Goal: Transaction & Acquisition: Download file/media

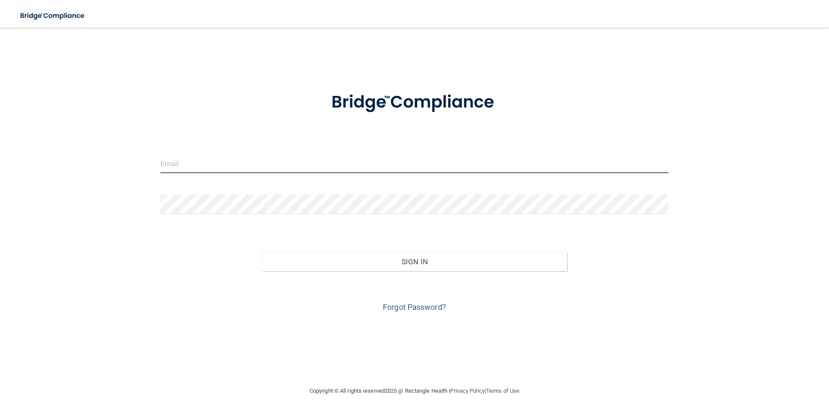
click at [250, 165] on input "email" at bounding box center [414, 164] width 509 height 20
type input "[EMAIL_ADDRESS][DOMAIN_NAME]"
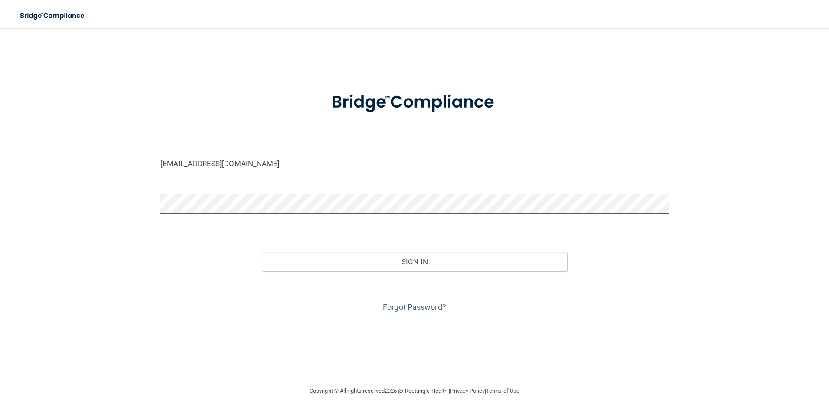
click at [262, 252] on button "Sign In" at bounding box center [414, 261] width 305 height 19
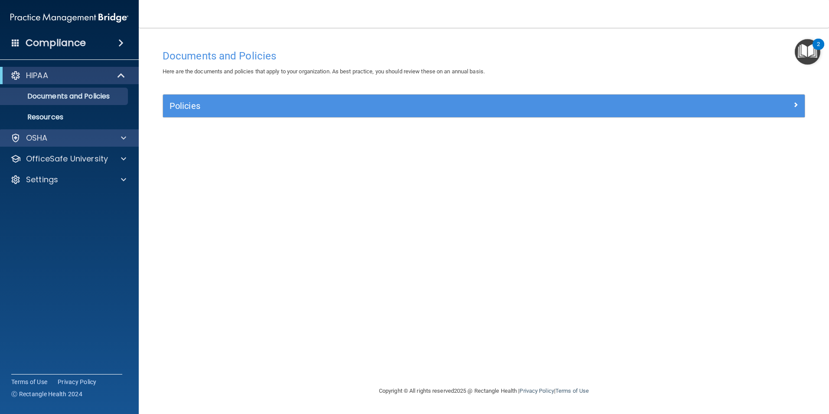
click at [95, 144] on div "OSHA" at bounding box center [69, 137] width 139 height 17
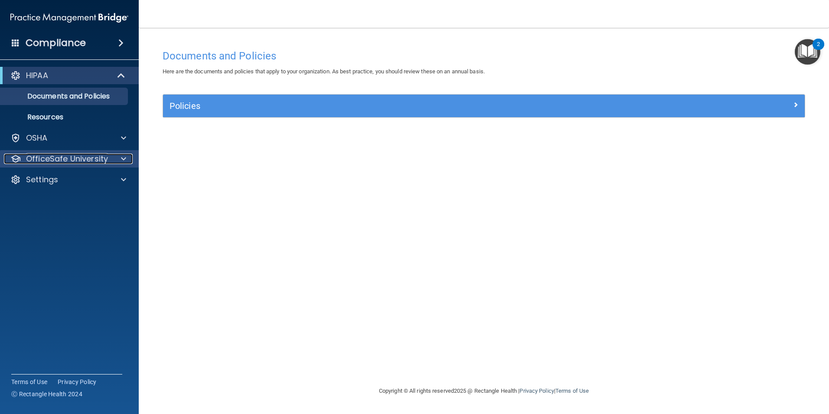
click at [95, 157] on p "OfficeSafe University" at bounding box center [67, 159] width 82 height 10
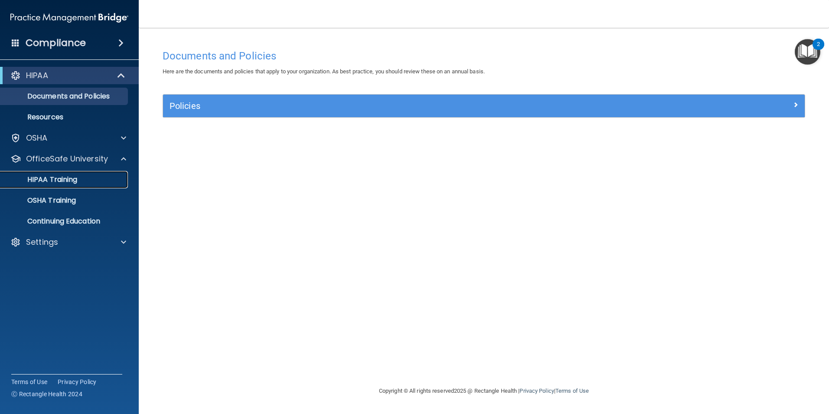
click at [95, 180] on div "HIPAA Training" at bounding box center [65, 179] width 118 height 9
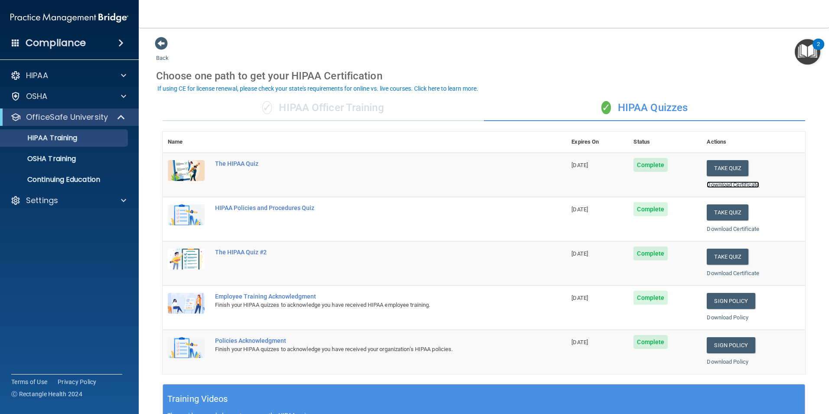
click at [725, 184] on link "Download Certificate" at bounding box center [733, 184] width 52 height 7
click at [724, 229] on link "Download Certificate" at bounding box center [733, 229] width 52 height 7
click at [721, 271] on link "Download Certificate" at bounding box center [733, 273] width 52 height 7
click at [105, 159] on div "OSHA Training" at bounding box center [65, 158] width 118 height 9
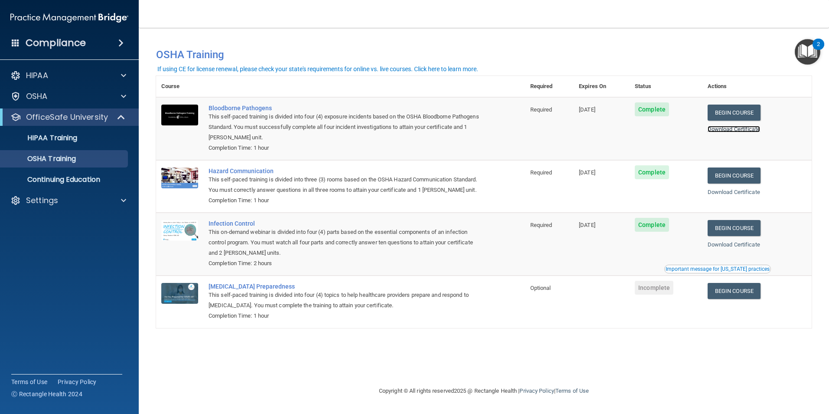
click at [725, 128] on link "Download Certificate" at bounding box center [734, 129] width 52 height 7
click at [760, 193] on link "Download Certificate" at bounding box center [734, 192] width 52 height 7
click at [751, 248] on link "Download Certificate" at bounding box center [734, 244] width 52 height 7
click at [63, 196] on div "Settings" at bounding box center [58, 200] width 108 height 10
click at [68, 238] on p "Sign Out" at bounding box center [65, 242] width 118 height 9
